Goal: Task Accomplishment & Management: Manage account settings

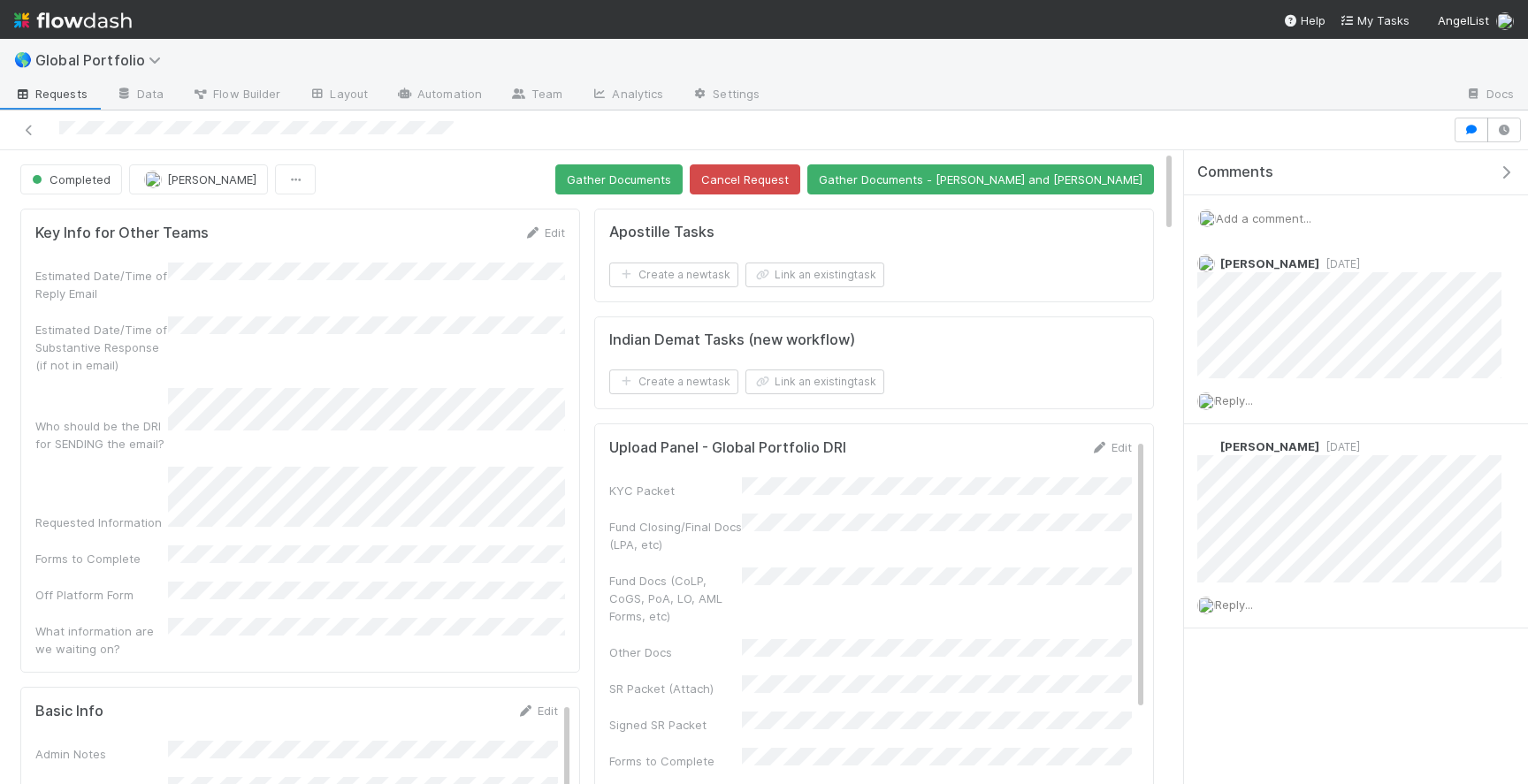
drag, startPoint x: 468, startPoint y: 121, endPoint x: 57, endPoint y: 125, distance: 411.0
click at [57, 125] on div at bounding box center [727, 130] width 1439 height 25
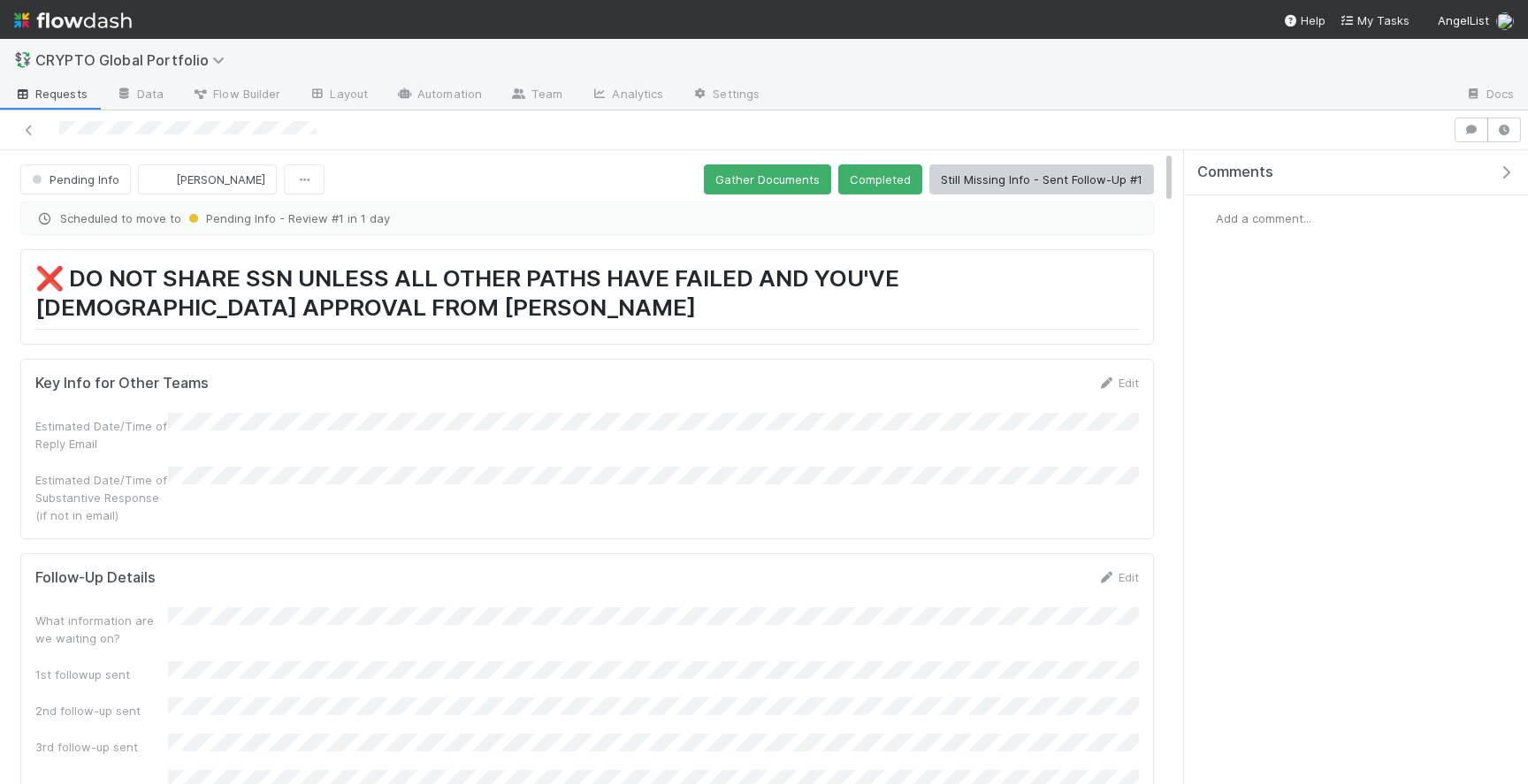
click at [129, 134] on div at bounding box center [727, 130] width 1439 height 25
click at [31, 137] on link at bounding box center [30, 130] width 18 height 18
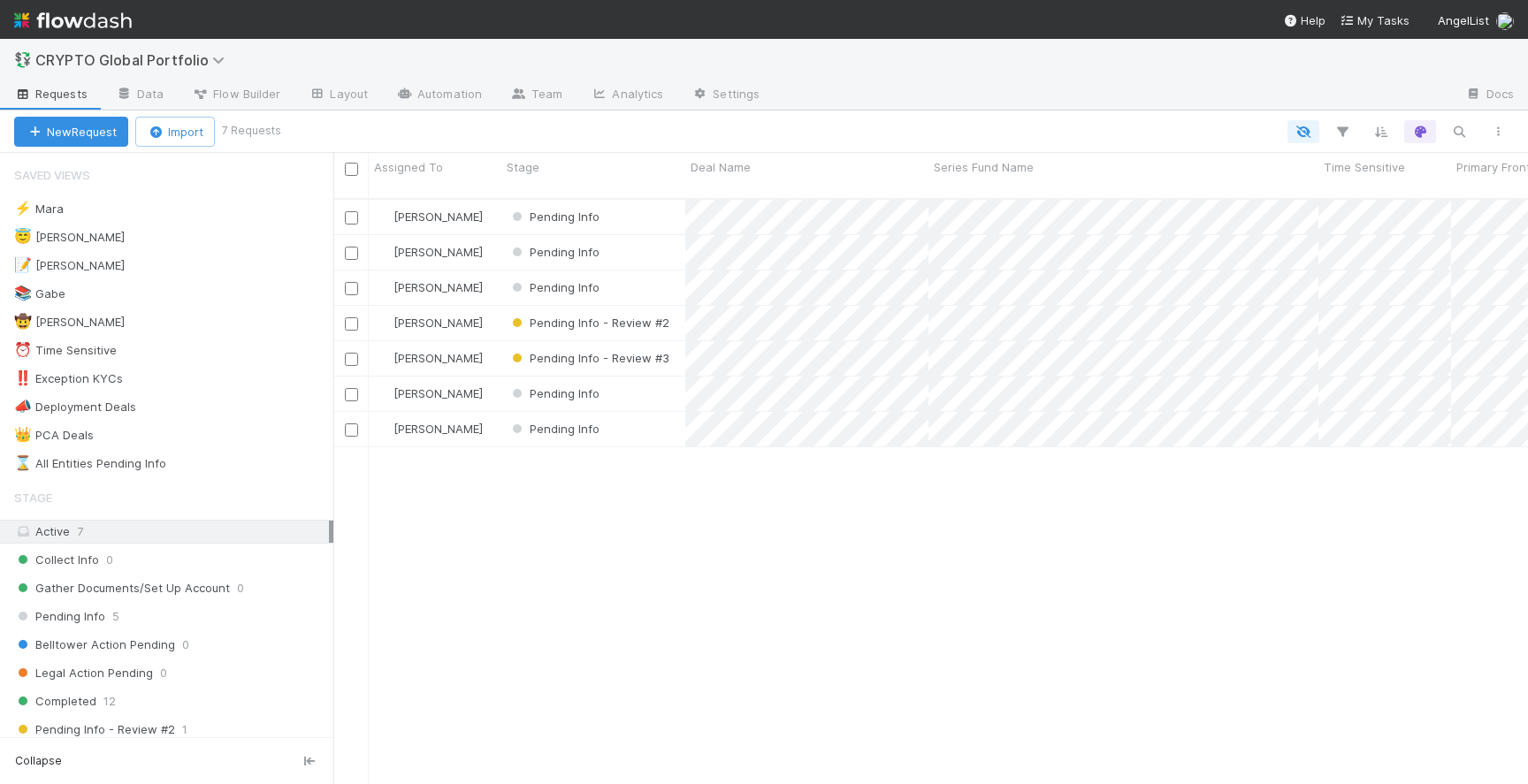
scroll to position [599, 1195]
click at [201, 237] on div "😇 [PERSON_NAME] 1" at bounding box center [174, 237] width 319 height 22
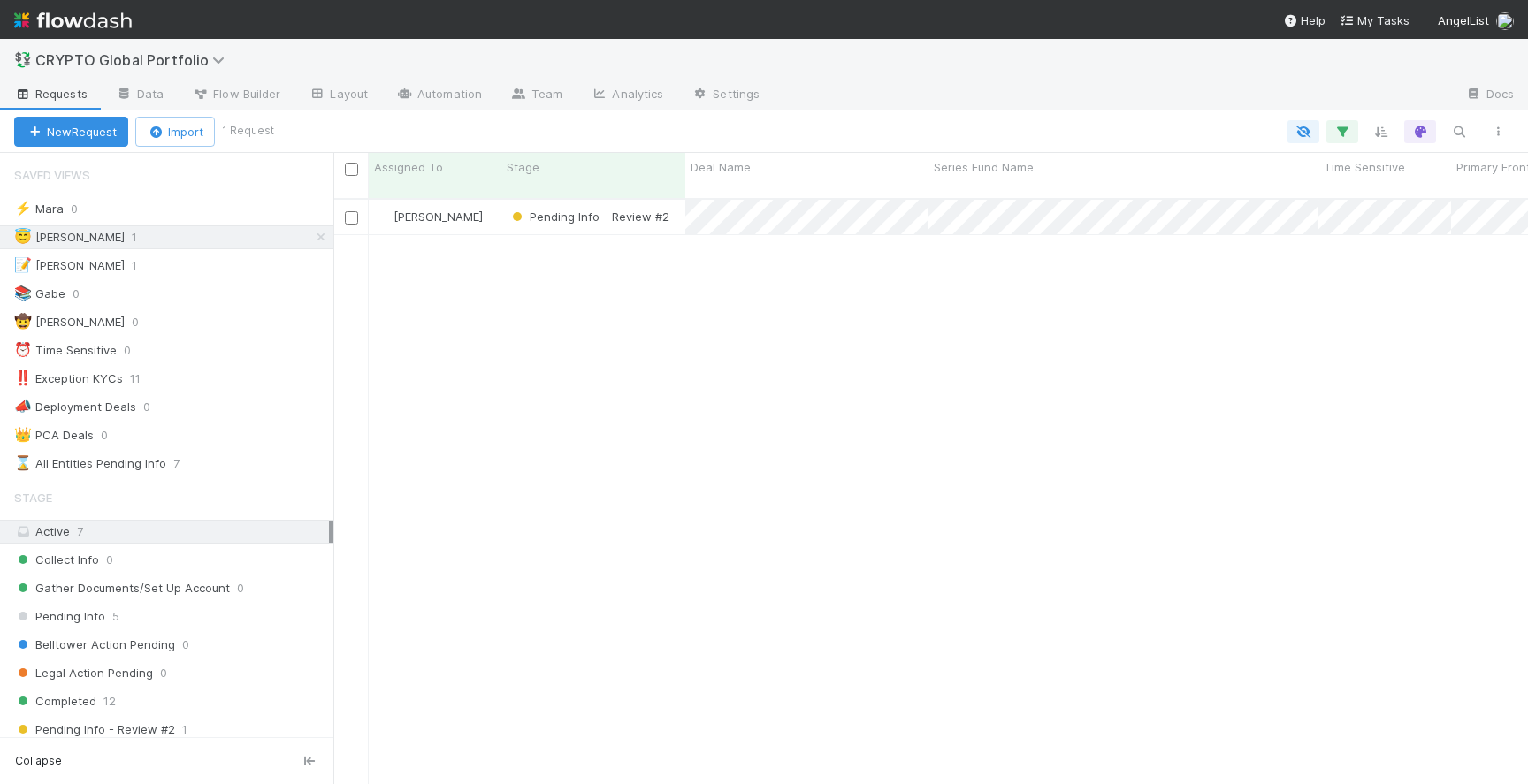
scroll to position [599, 1195]
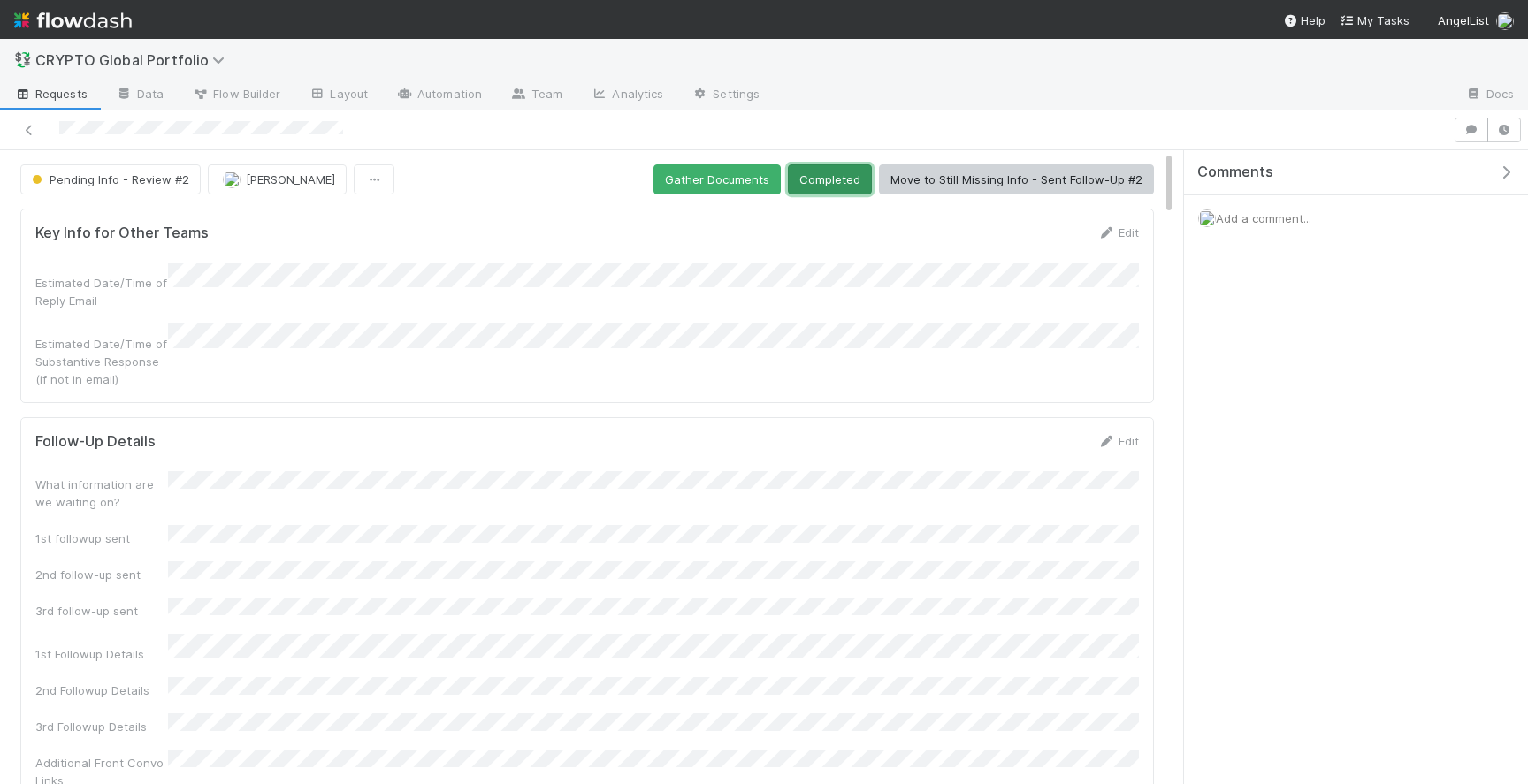
click at [833, 180] on button "Completed" at bounding box center [830, 180] width 84 height 30
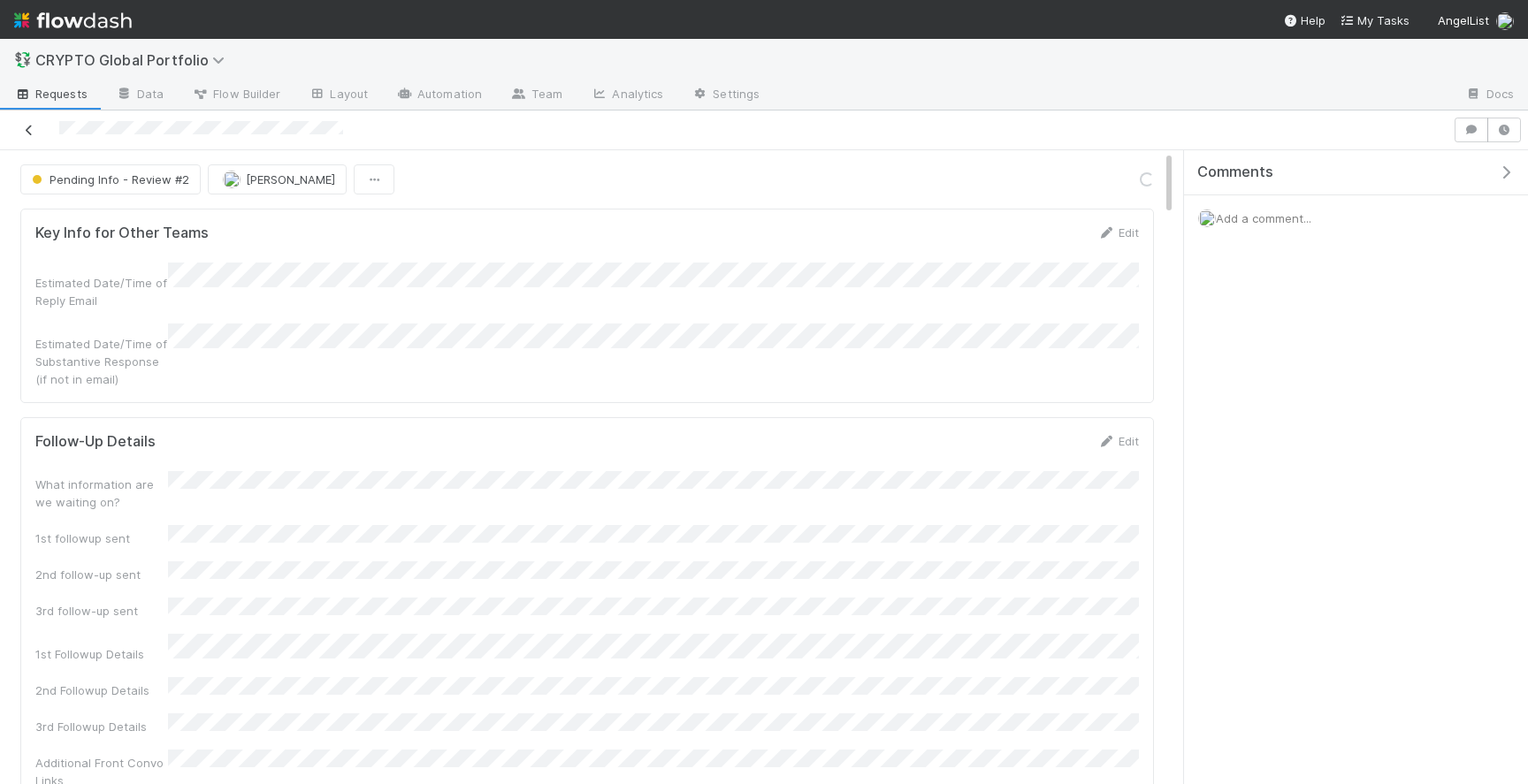
click at [28, 132] on icon at bounding box center [30, 130] width 18 height 12
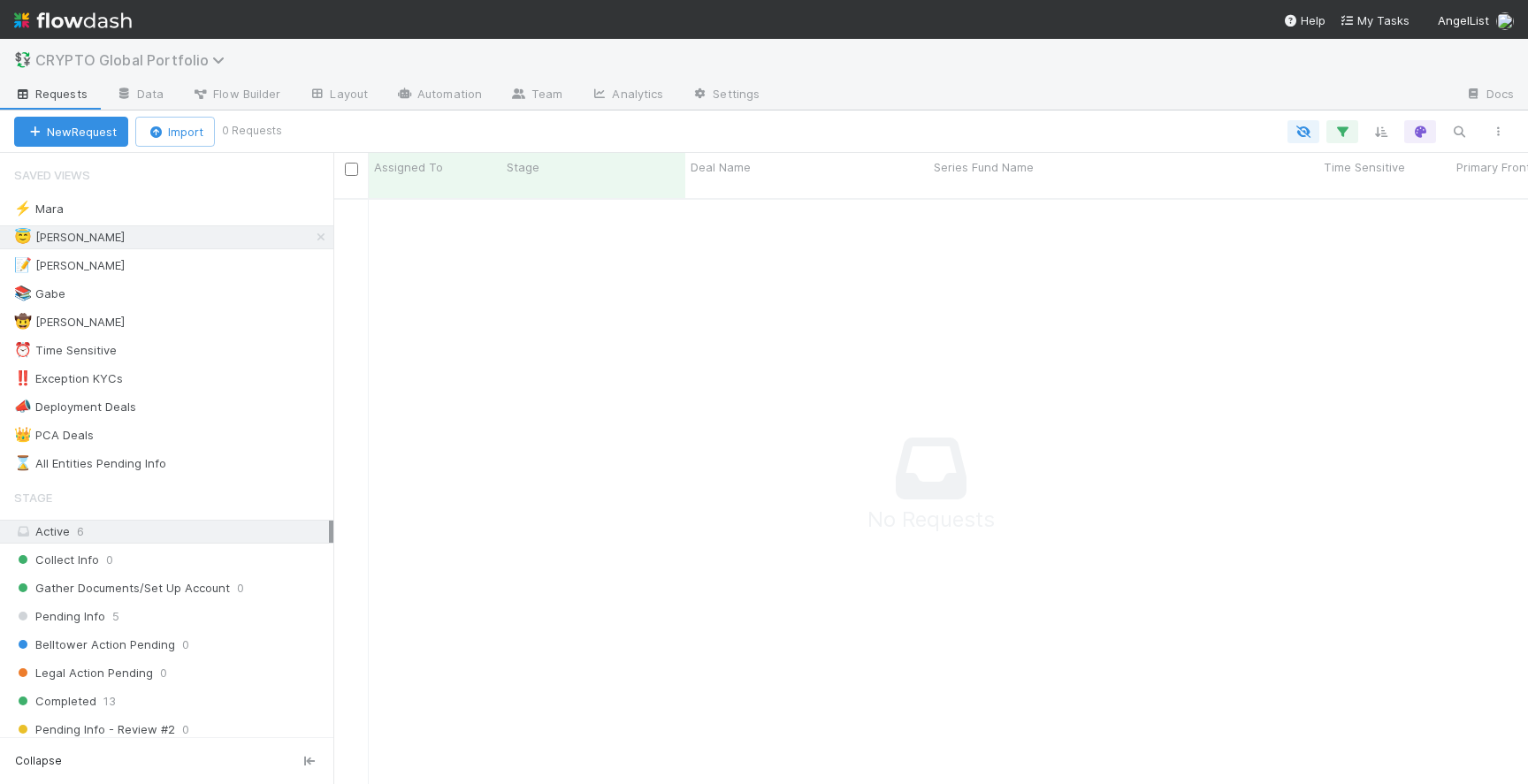
click at [144, 61] on span "CRYPTO Global Portfolio" at bounding box center [134, 60] width 198 height 18
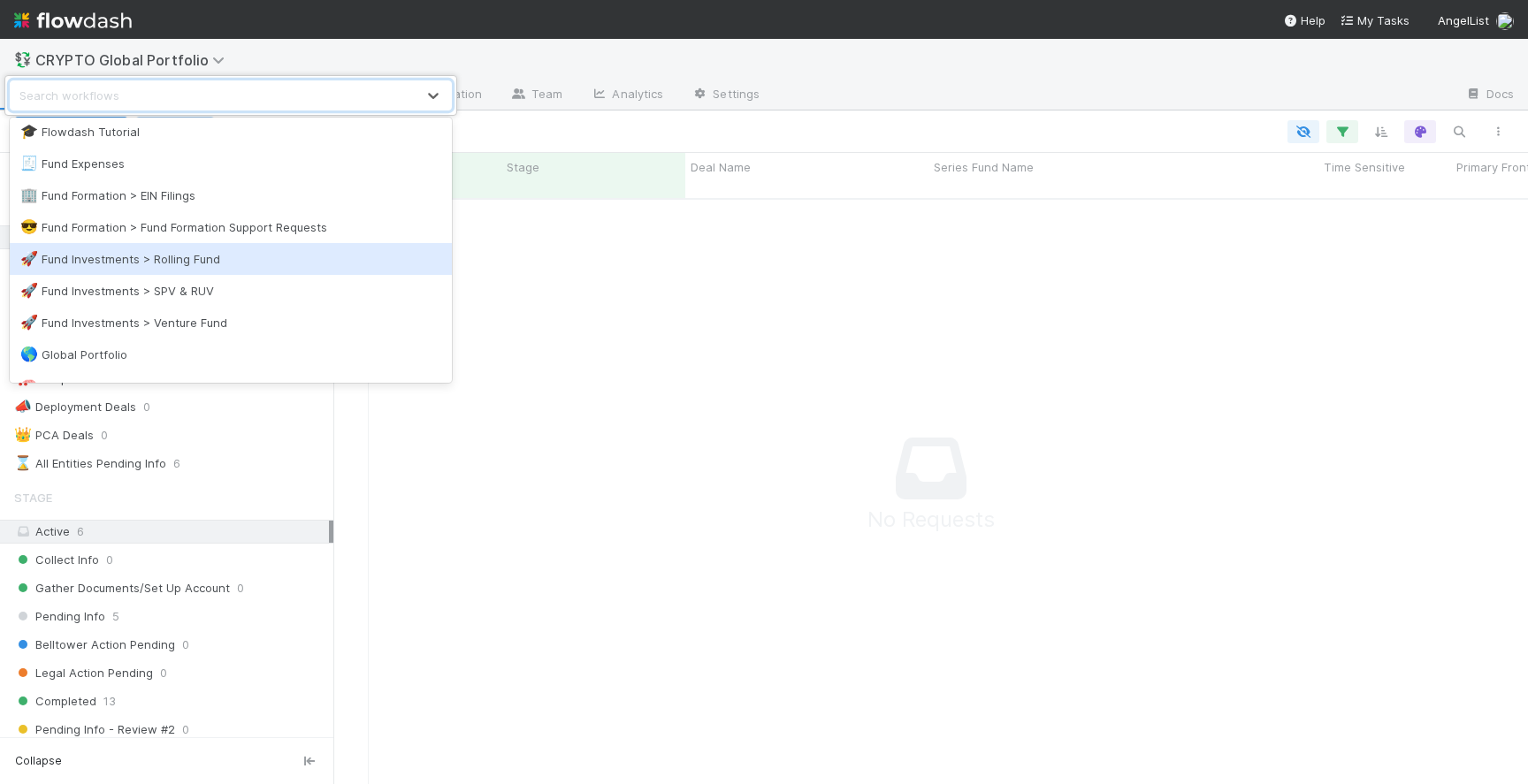
scroll to position [930, 0]
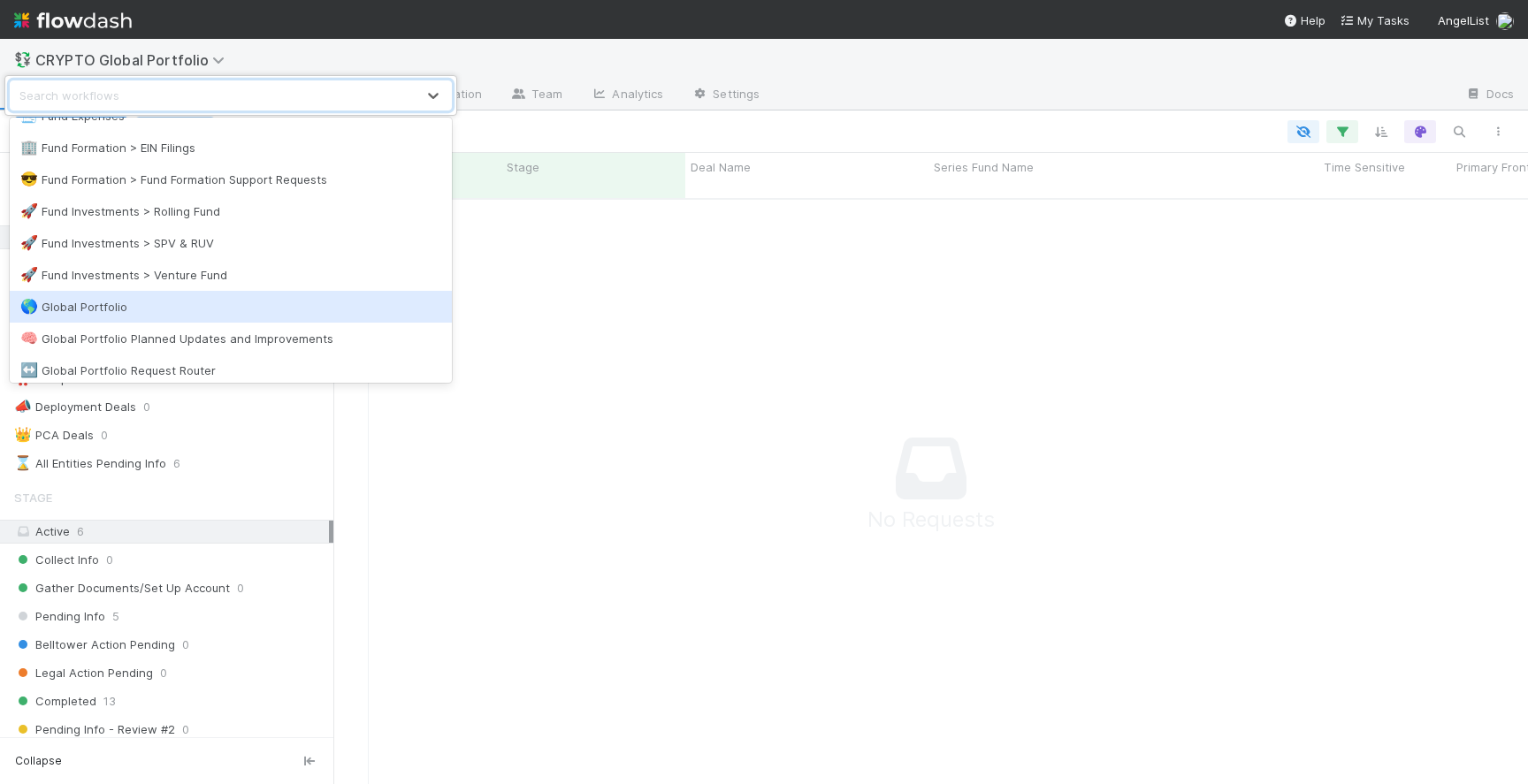
click at [142, 301] on div "🌎 Global Portfolio" at bounding box center [231, 307] width 421 height 18
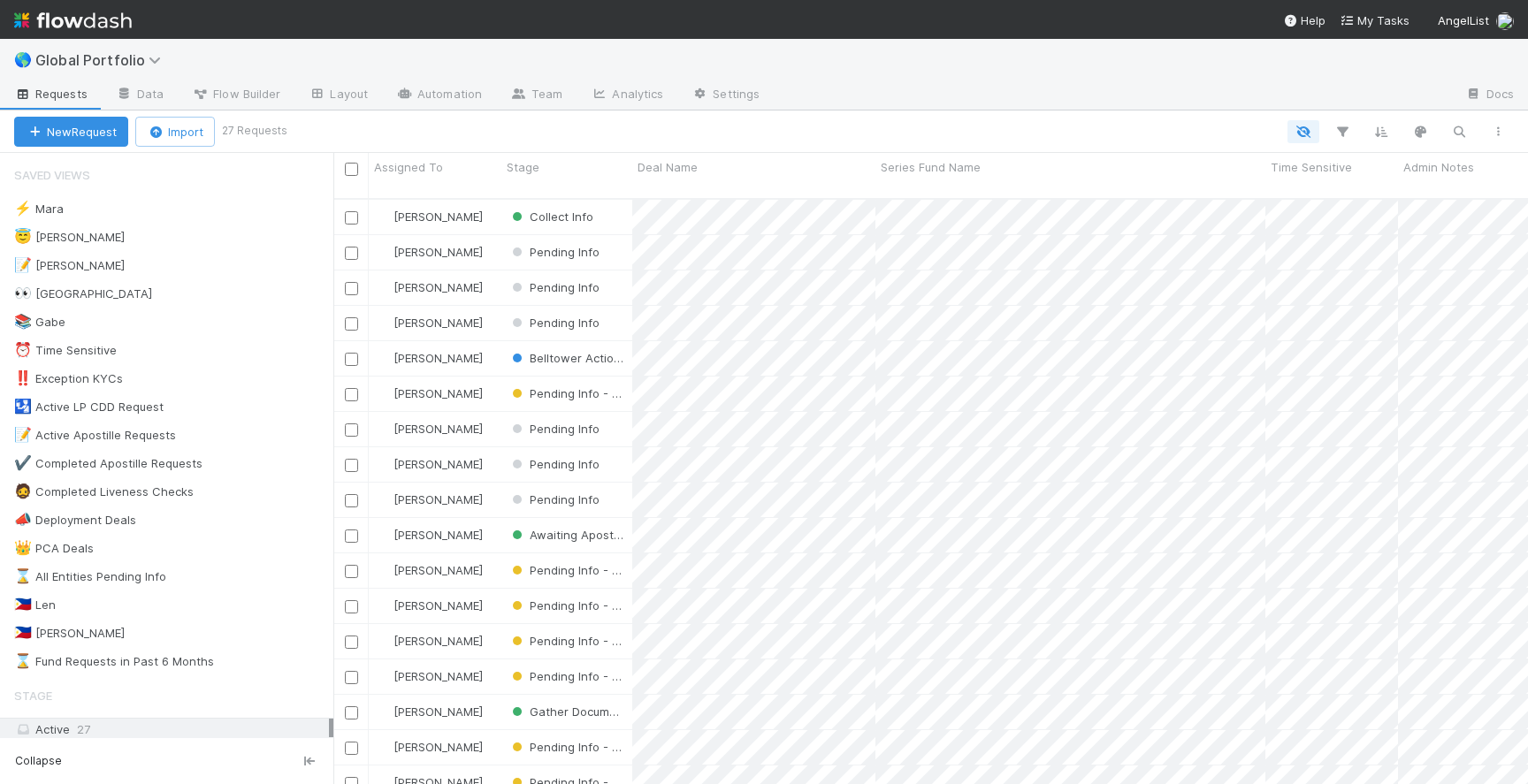
scroll to position [0, 1]
click at [142, 243] on div "😇 [PERSON_NAME] 2" at bounding box center [174, 237] width 319 height 22
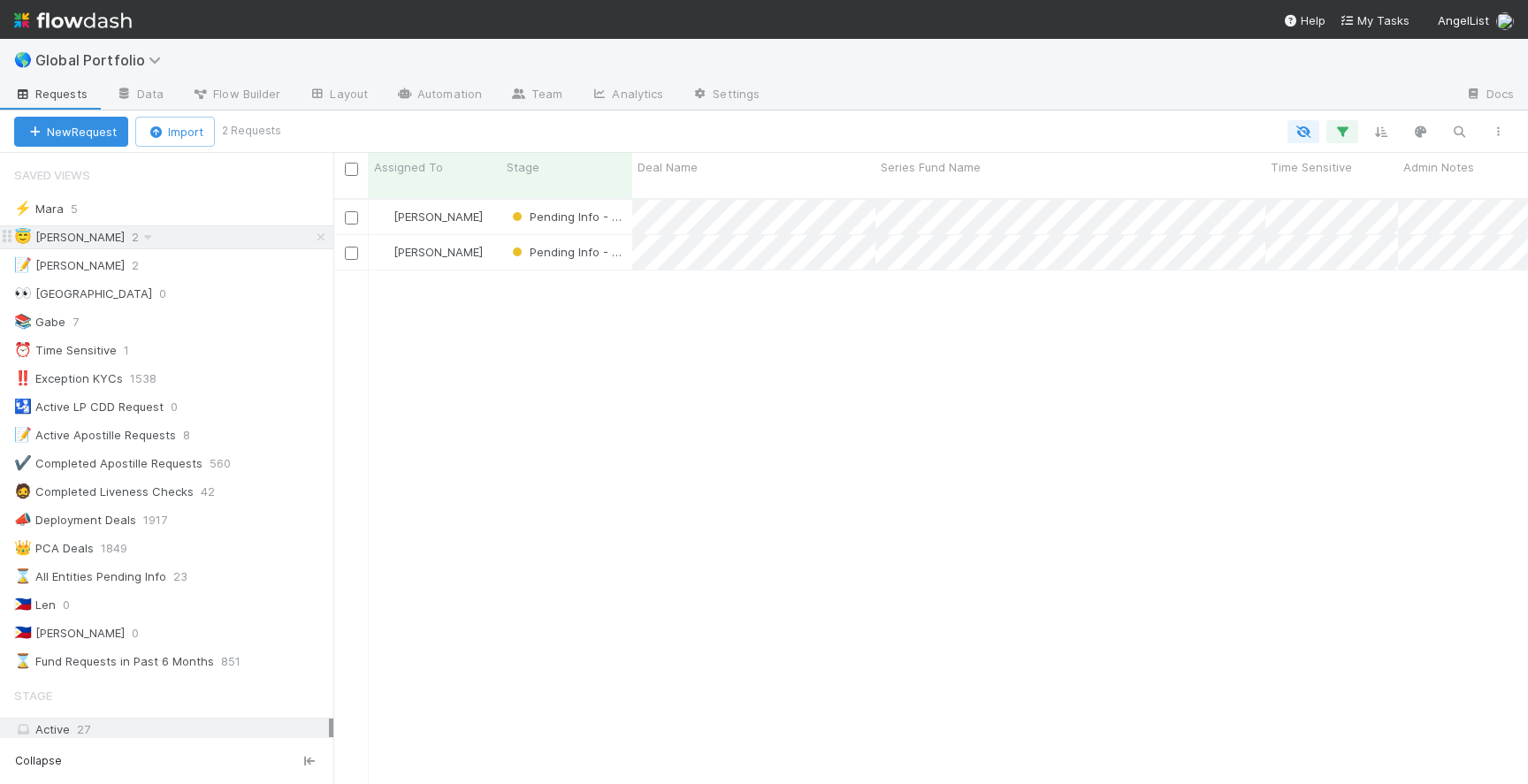
scroll to position [599, 1195]
click at [488, 239] on div "[PERSON_NAME]" at bounding box center [436, 253] width 133 height 34
click at [491, 200] on div "[PERSON_NAME]" at bounding box center [436, 217] width 133 height 34
